Goal: Transaction & Acquisition: Purchase product/service

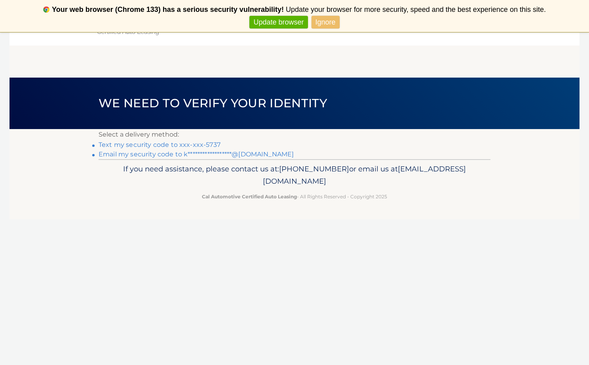
click at [207, 142] on link "Text my security code to xxx-xxx-5737" at bounding box center [160, 145] width 122 height 8
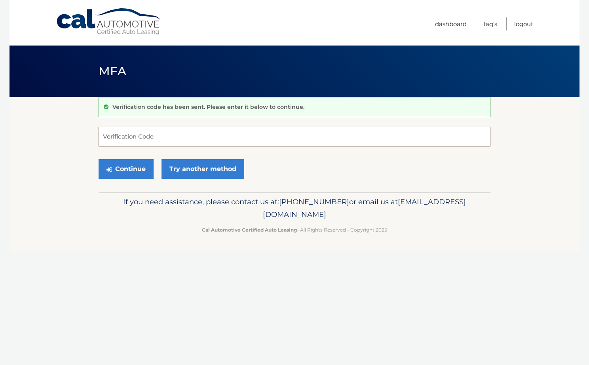
click at [205, 138] on input "Verification Code" at bounding box center [295, 137] width 392 height 20
type input "199054"
click at [99, 159] on button "Continue" at bounding box center [126, 169] width 55 height 20
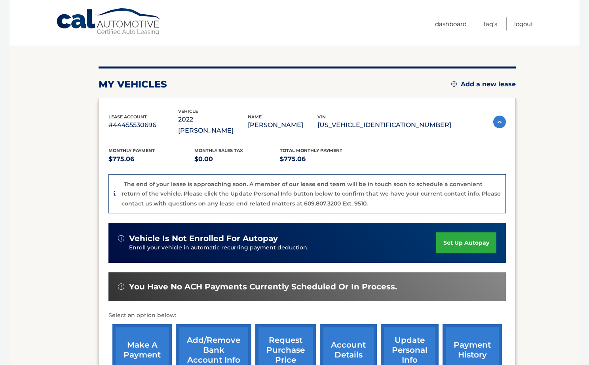
scroll to position [163, 0]
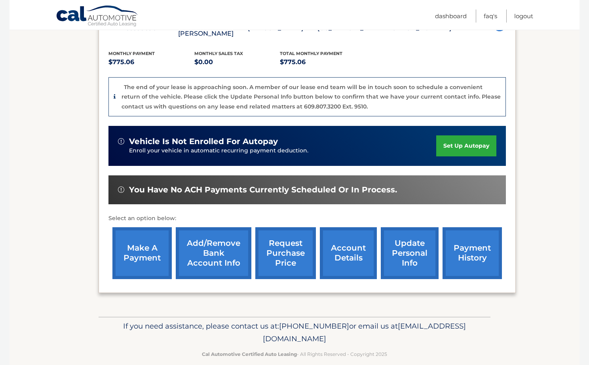
click at [132, 245] on link "make a payment" at bounding box center [141, 253] width 59 height 52
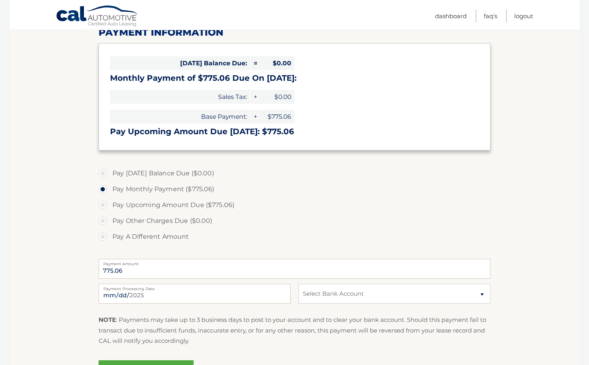
scroll to position [117, 0]
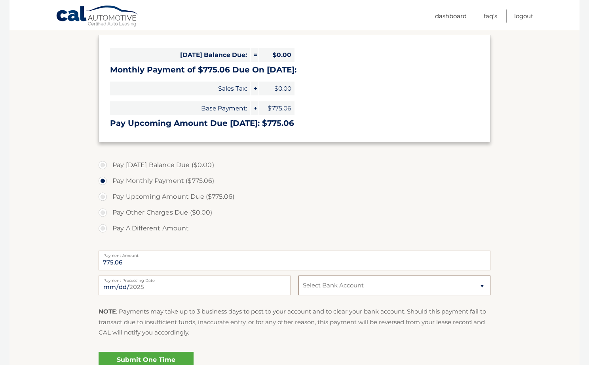
click at [368, 290] on select "Select Bank Account Checking JPMORGAN CHASE BANK, NA *****6026 Checking CITIBAN…" at bounding box center [394, 285] width 192 height 20
select select "MjJmMmYxOTgtYTBlZS00MzcwLTkwNDktMWNjYjc4ODRkYWVl"
click at [126, 358] on link "Submit One Time Payment" at bounding box center [146, 364] width 95 height 25
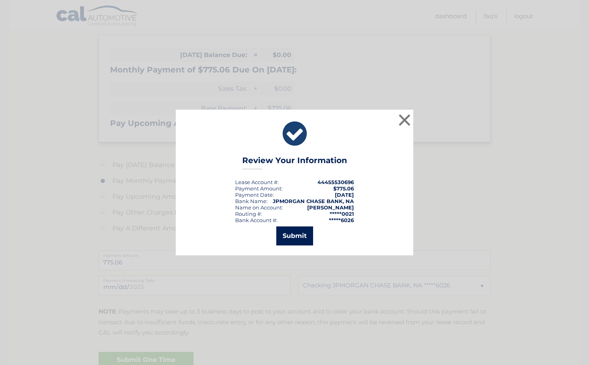
click at [289, 241] on button "Submit" at bounding box center [294, 235] width 37 height 19
